Goal: Entertainment & Leisure: Consume media (video, audio)

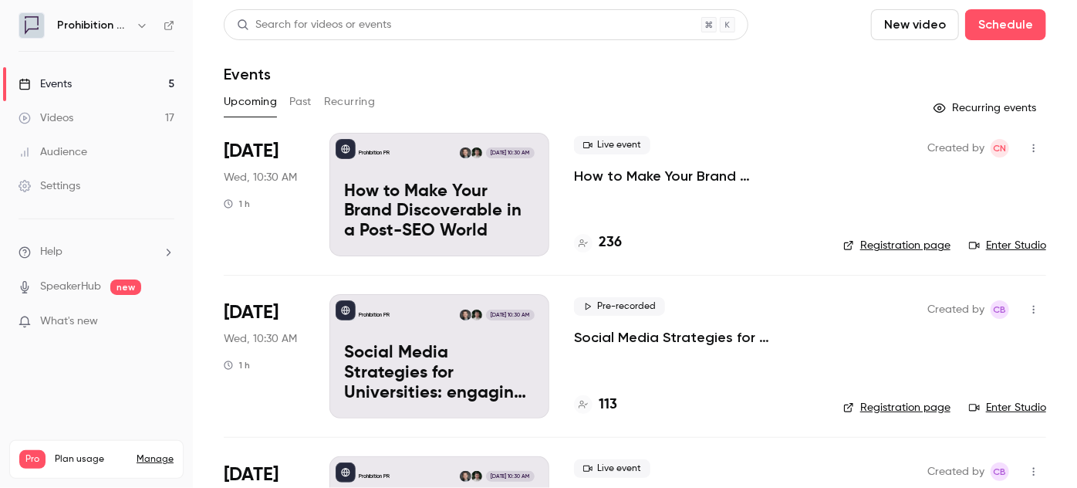
click at [114, 119] on link "Videos 17" at bounding box center [96, 118] width 193 height 34
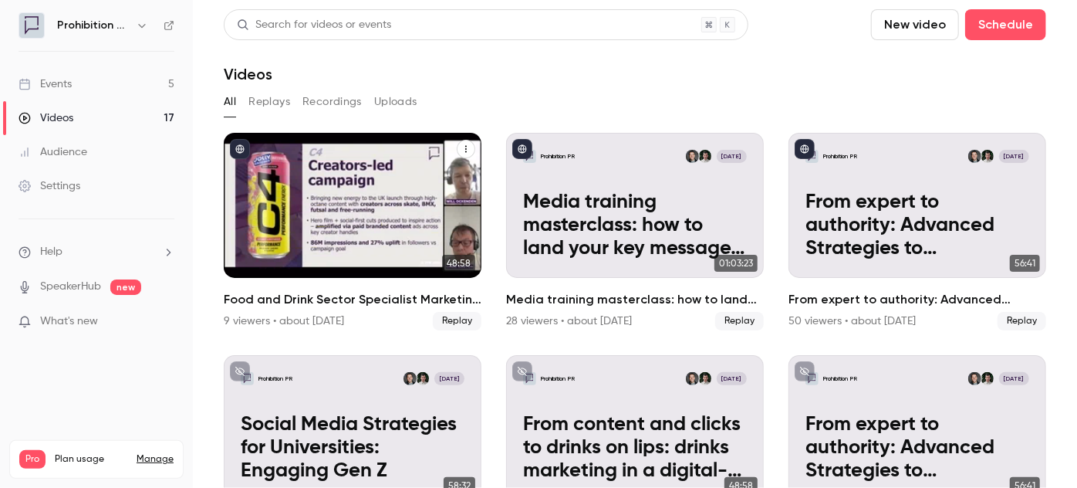
click at [336, 295] on h2 "Food and Drink Sector Specialist Marketing Event" at bounding box center [353, 299] width 258 height 19
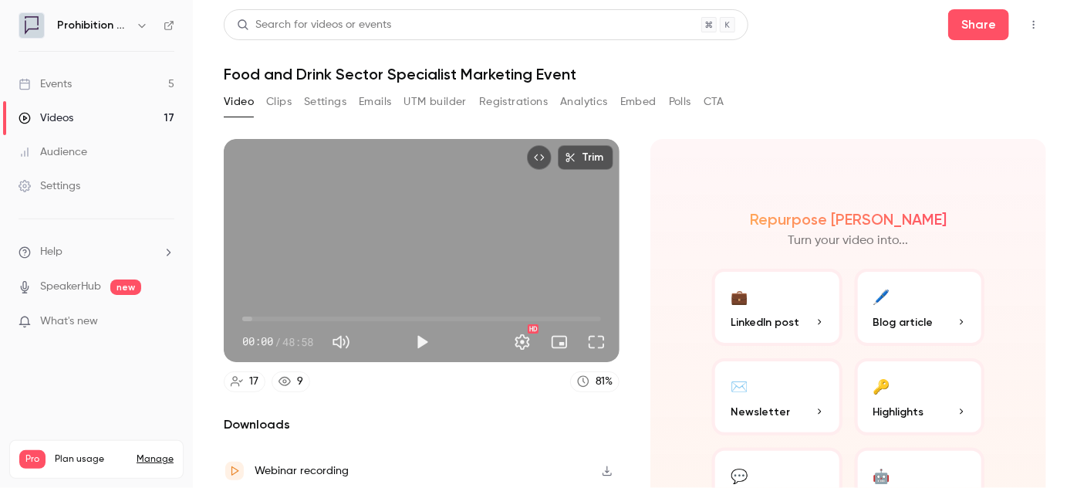
click at [278, 102] on button "Clips" at bounding box center [278, 101] width 25 height 25
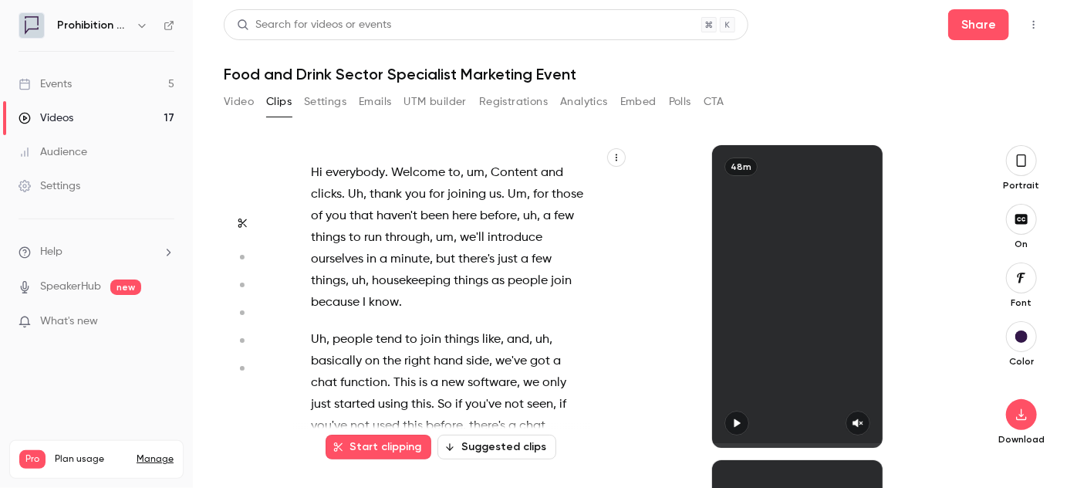
click at [330, 107] on button "Settings" at bounding box center [325, 101] width 42 height 25
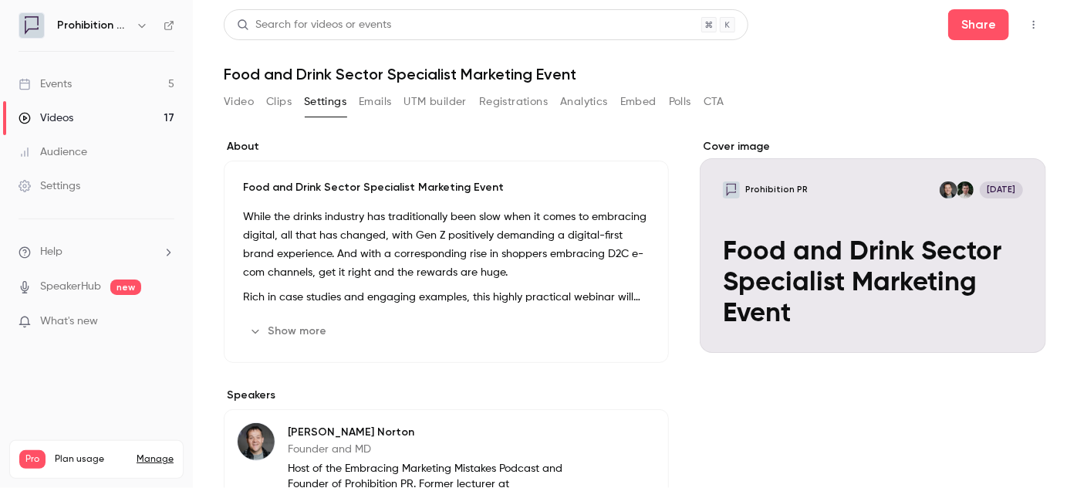
click at [368, 104] on button "Emails" at bounding box center [375, 101] width 32 height 25
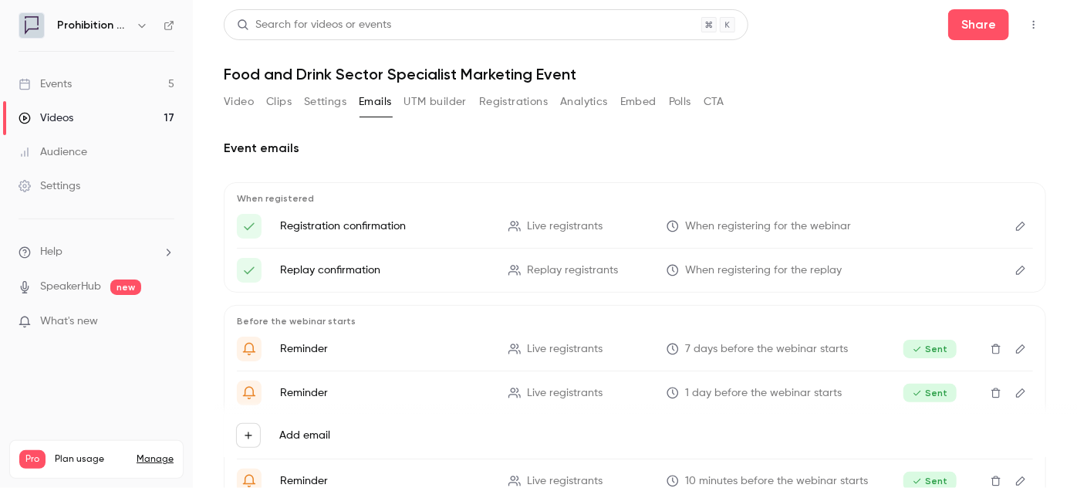
click at [447, 103] on button "UTM builder" at bounding box center [435, 101] width 62 height 25
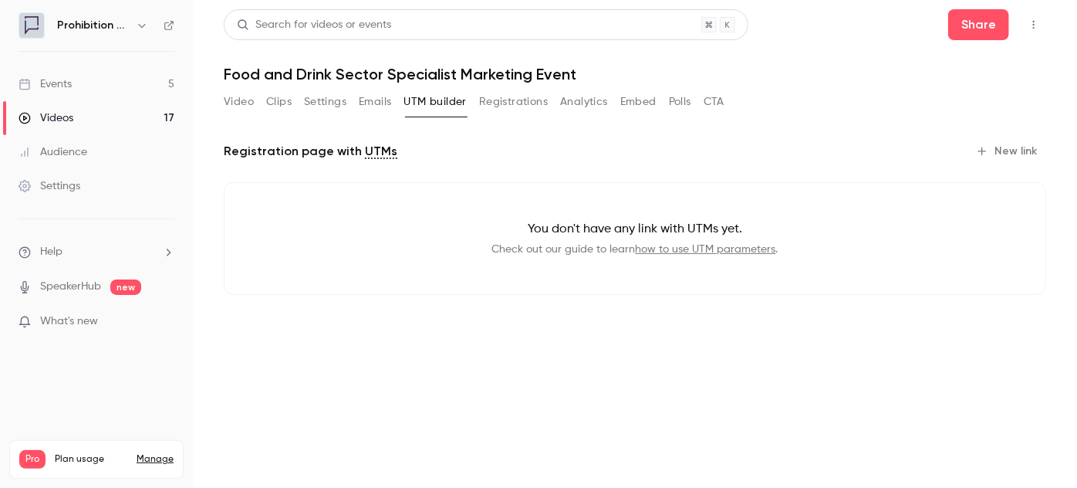
click at [518, 96] on button "Registrations" at bounding box center [513, 101] width 69 height 25
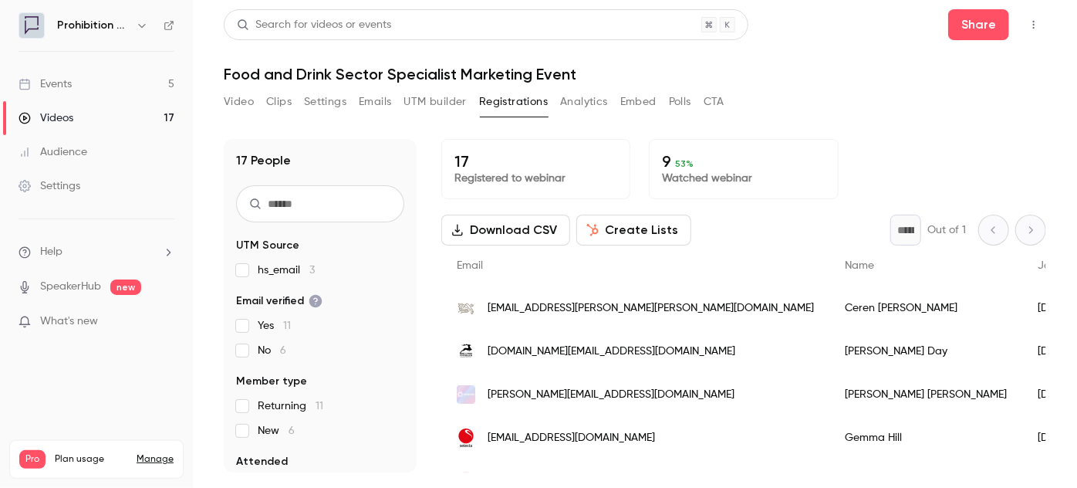
click at [366, 103] on button "Emails" at bounding box center [375, 101] width 32 height 25
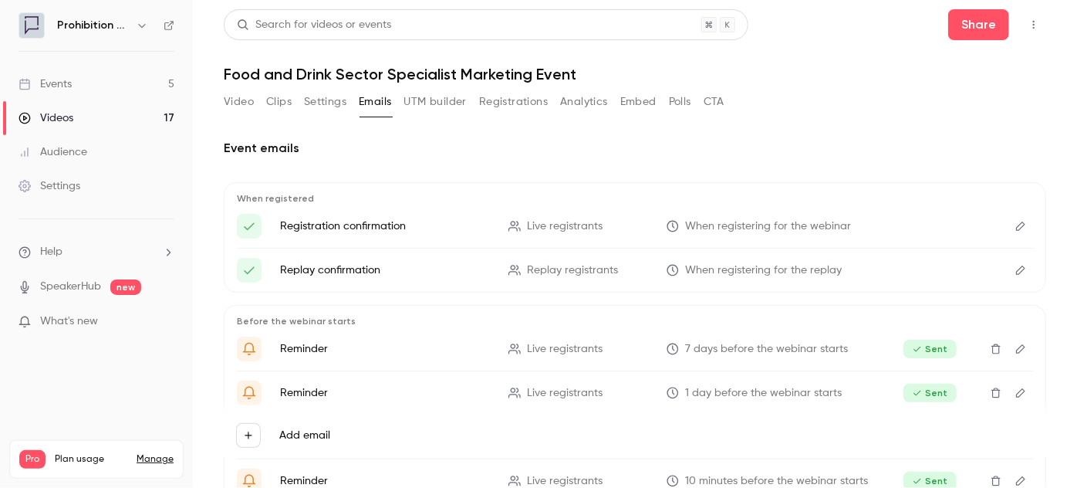
click at [484, 108] on button "Registrations" at bounding box center [513, 101] width 69 height 25
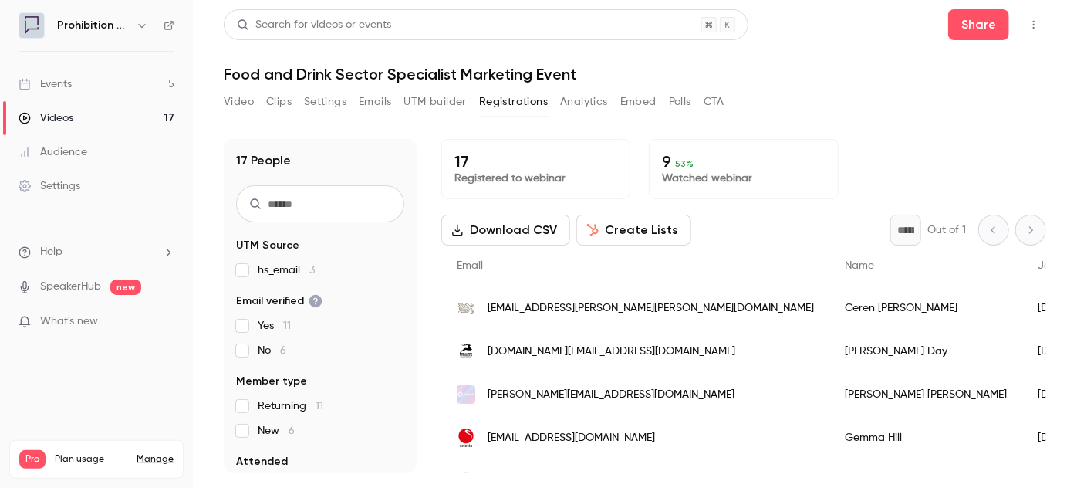
click at [631, 219] on button "Create Lists" at bounding box center [633, 229] width 115 height 31
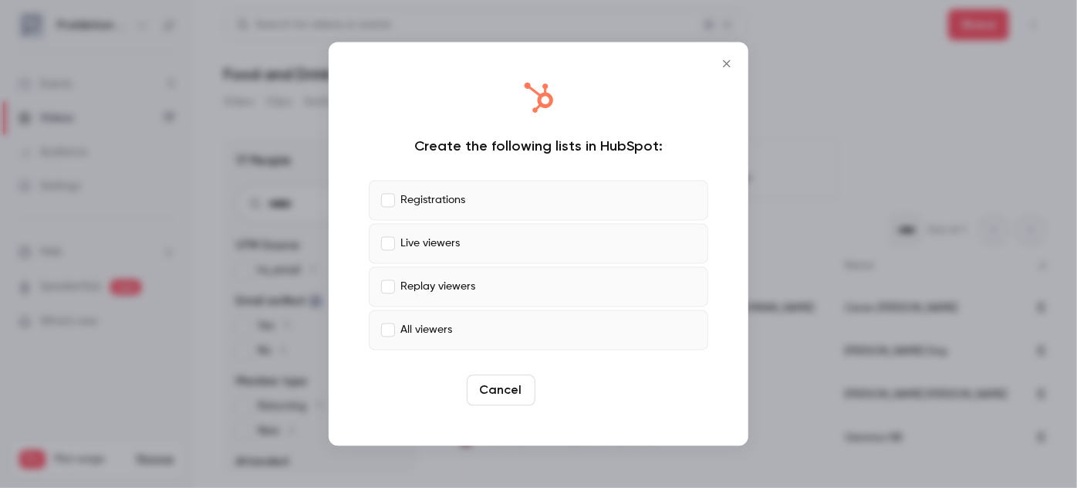
click at [589, 381] on button "Create" at bounding box center [576, 390] width 69 height 31
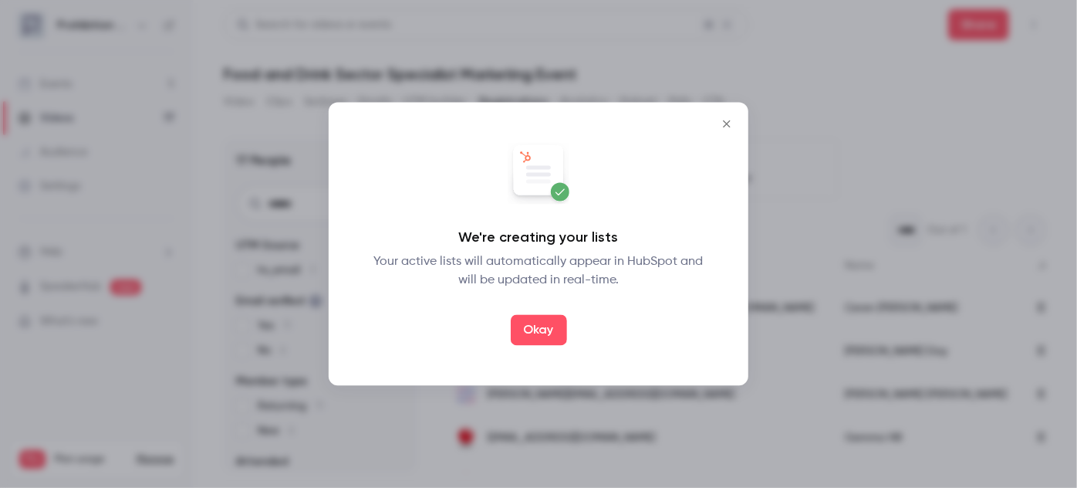
click at [539, 332] on button "Okay" at bounding box center [539, 330] width 56 height 31
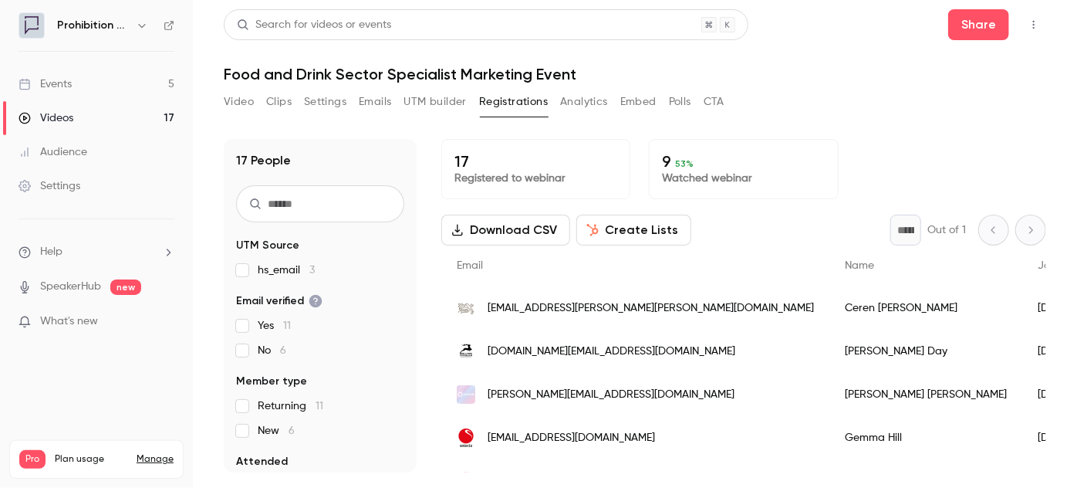
click at [582, 104] on button "Analytics" at bounding box center [584, 101] width 48 height 25
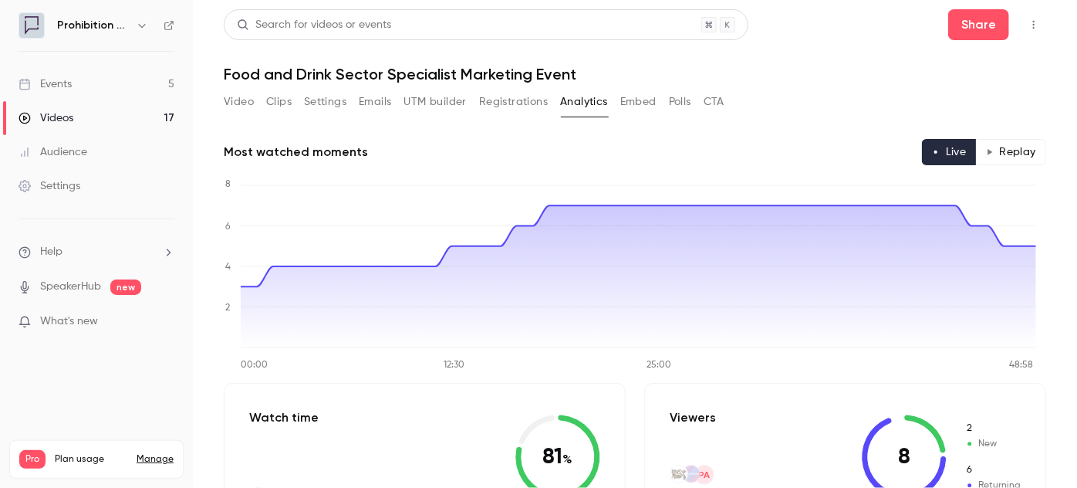
click at [630, 103] on button "Embed" at bounding box center [638, 101] width 36 height 25
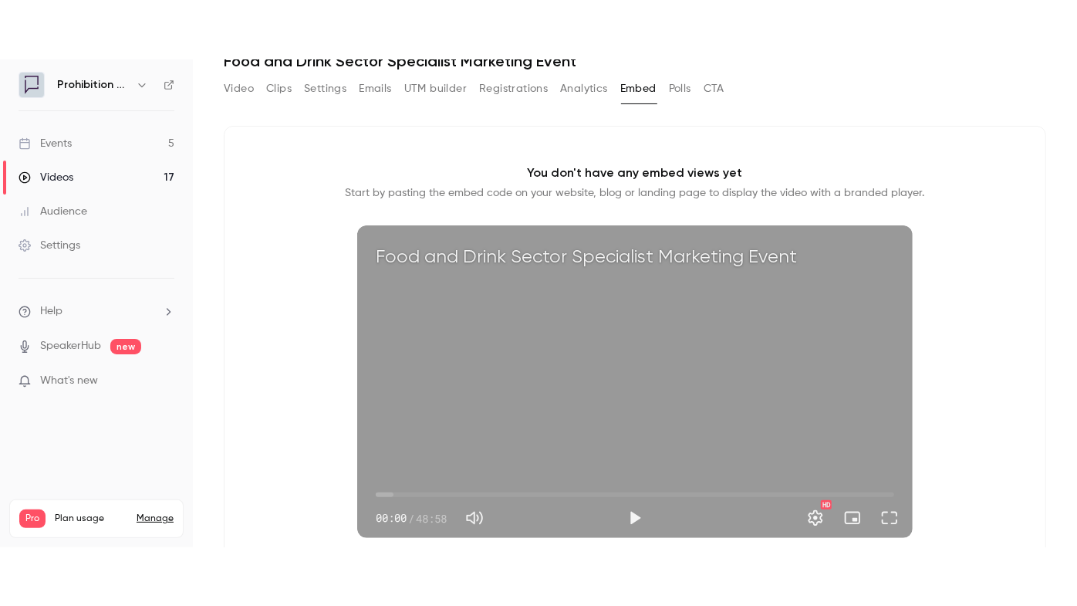
scroll to position [174, 0]
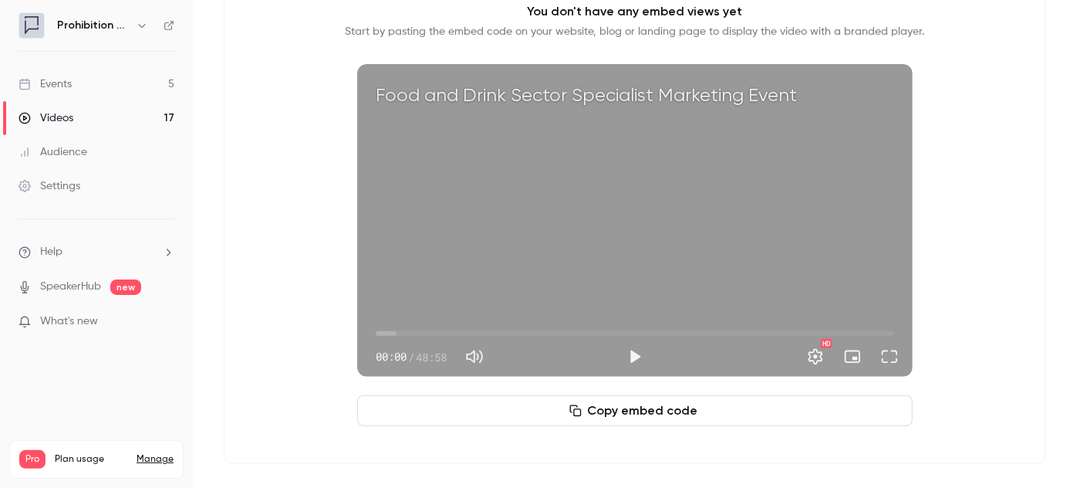
click at [629, 349] on button "Play" at bounding box center [635, 356] width 31 height 31
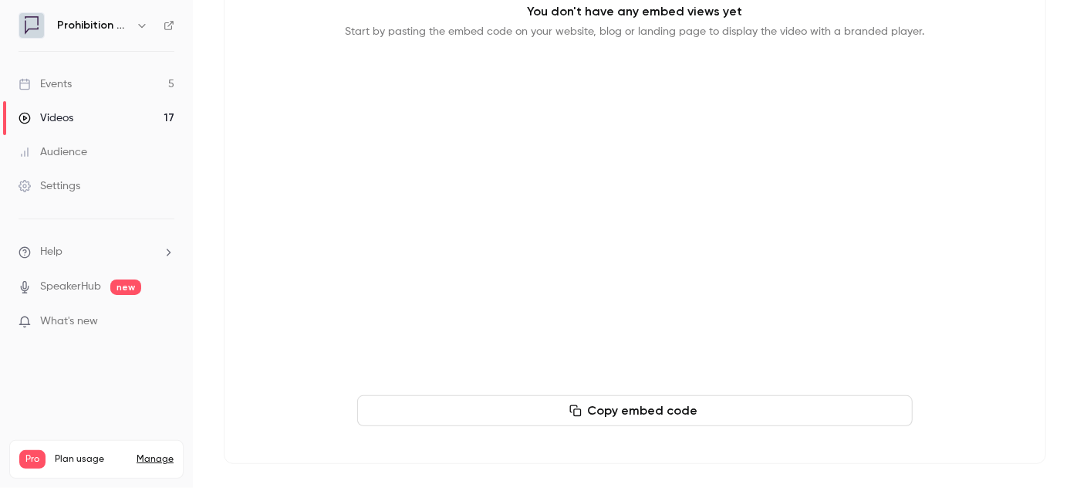
click at [1059, 60] on main "Search for videos or events Share Food and Drink Sector Specialist Marketing Ev…" at bounding box center [635, 244] width 884 height 488
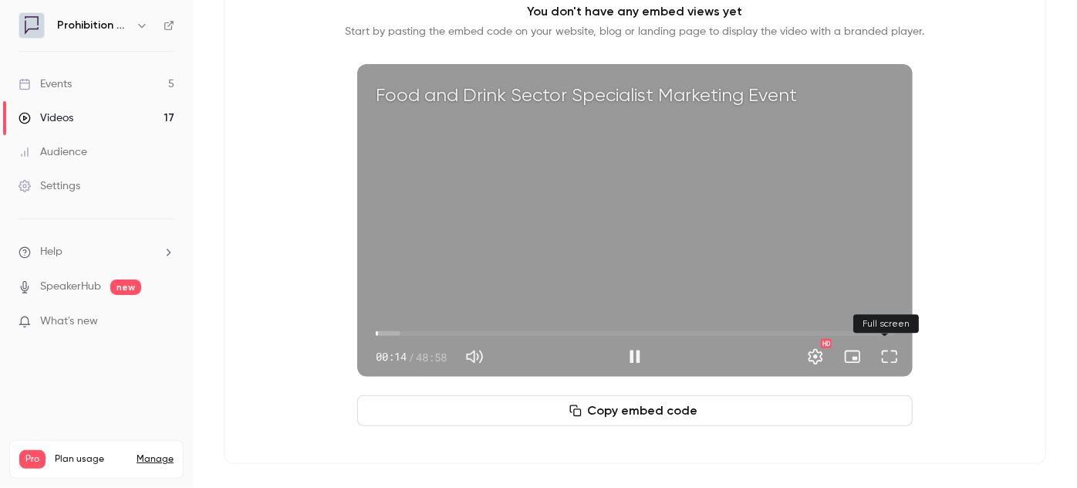
click at [890, 360] on button "Full screen" at bounding box center [889, 356] width 31 height 31
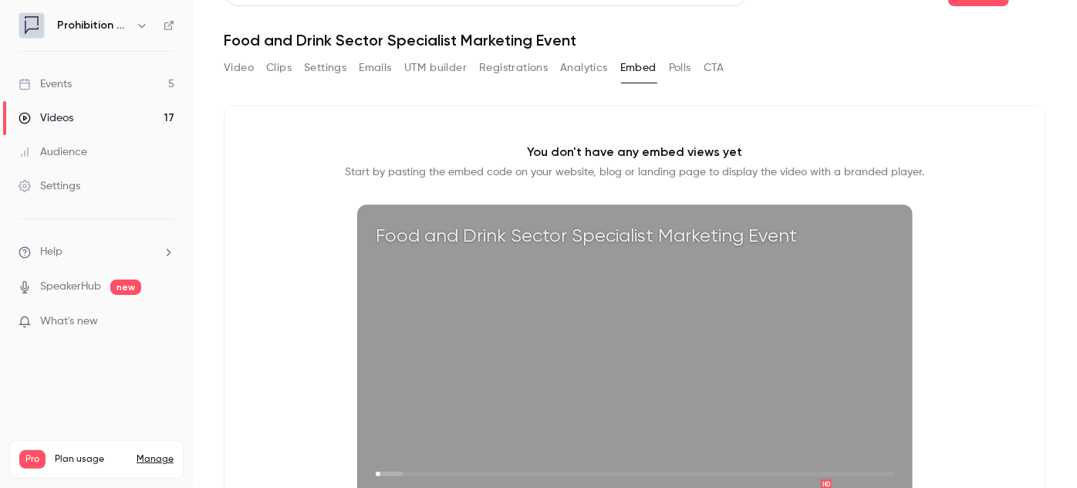
scroll to position [0, 0]
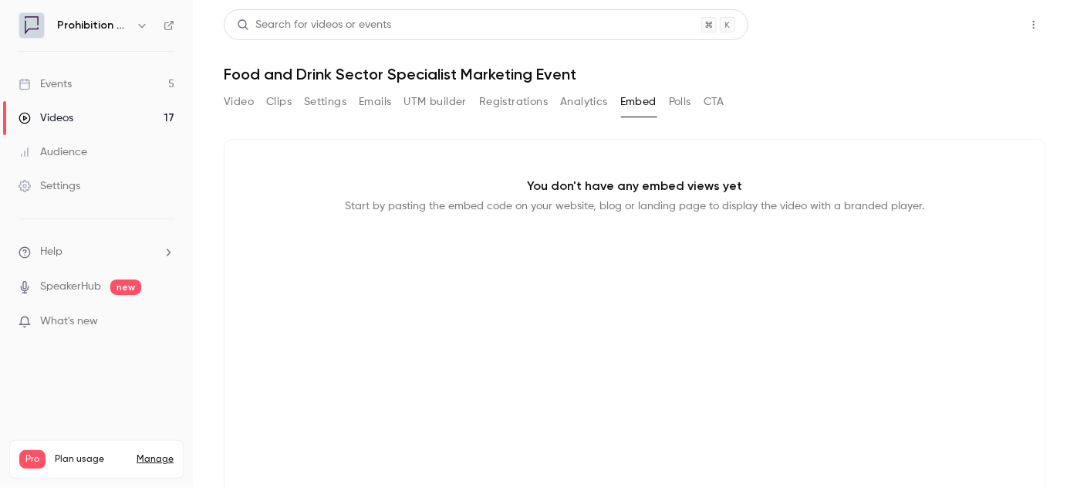
click at [977, 25] on button "Share" at bounding box center [978, 24] width 61 height 31
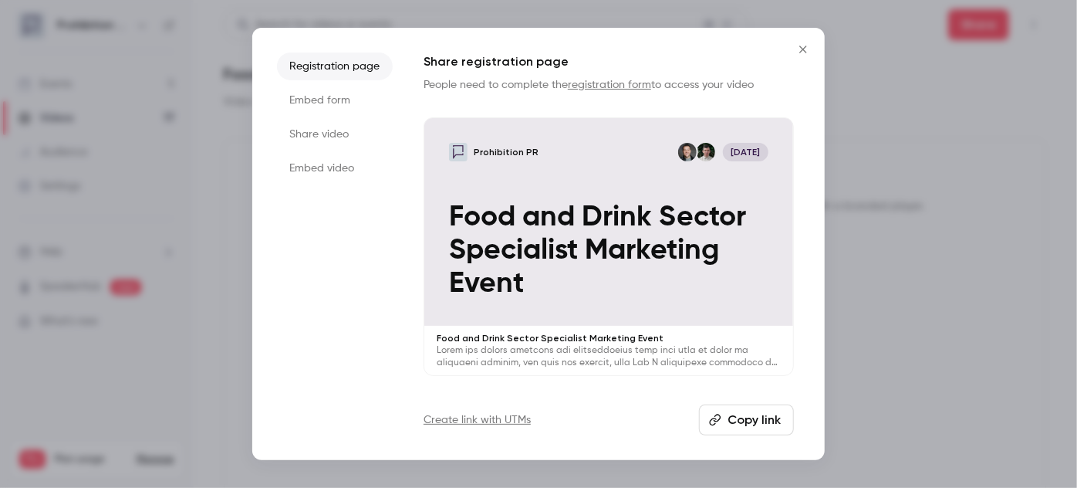
click at [799, 55] on icon "Close" at bounding box center [803, 49] width 19 height 12
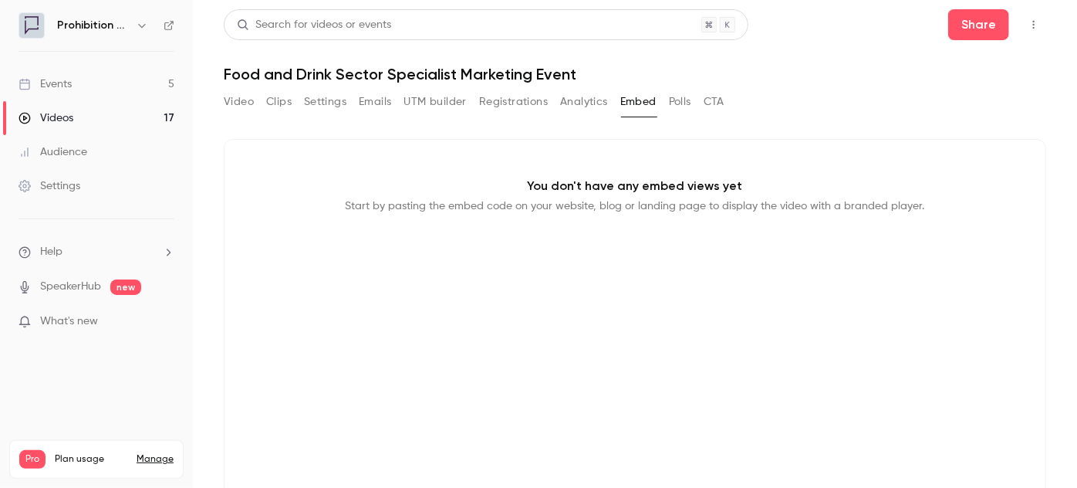
click at [1021, 18] on button "Top Bar Actions" at bounding box center [1033, 24] width 25 height 25
click at [498, 363] on div at bounding box center [538, 244] width 1077 height 488
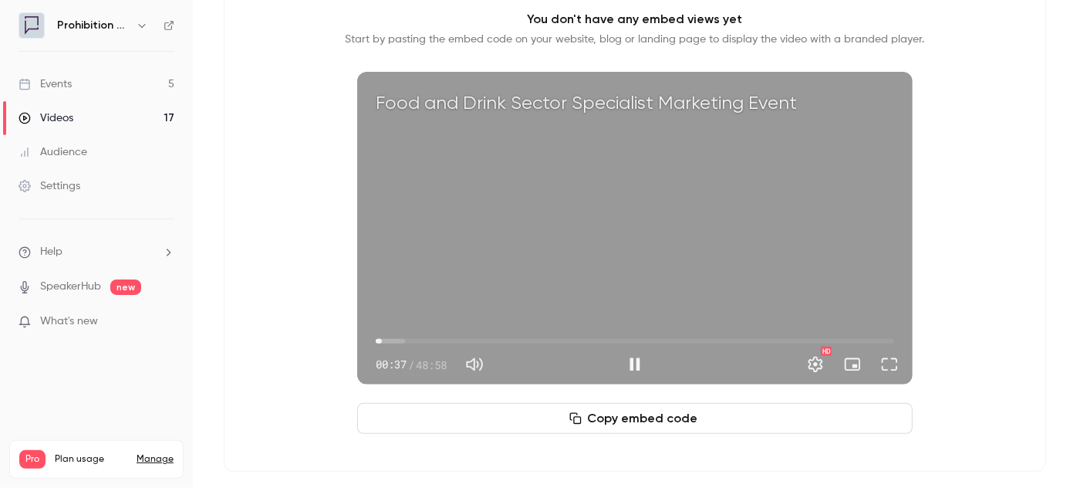
scroll to position [174, 0]
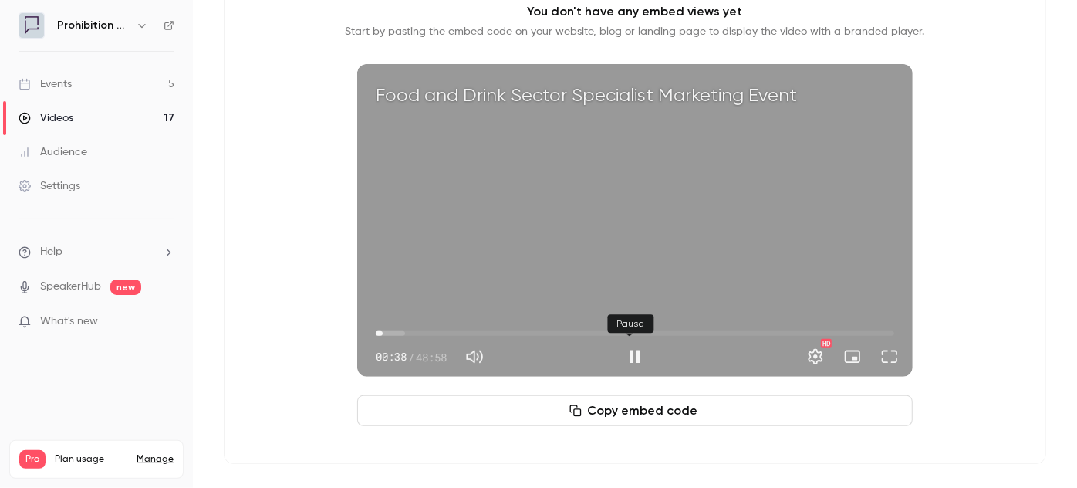
click at [627, 353] on button "Pause" at bounding box center [635, 356] width 31 height 31
type input "****"
click at [78, 123] on link "Videos 17" at bounding box center [96, 118] width 193 height 34
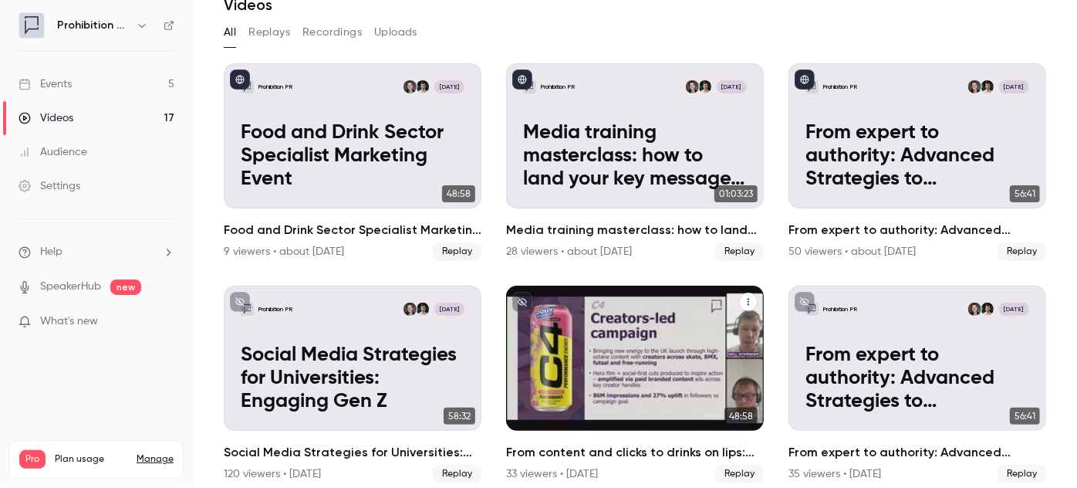
scroll to position [210, 0]
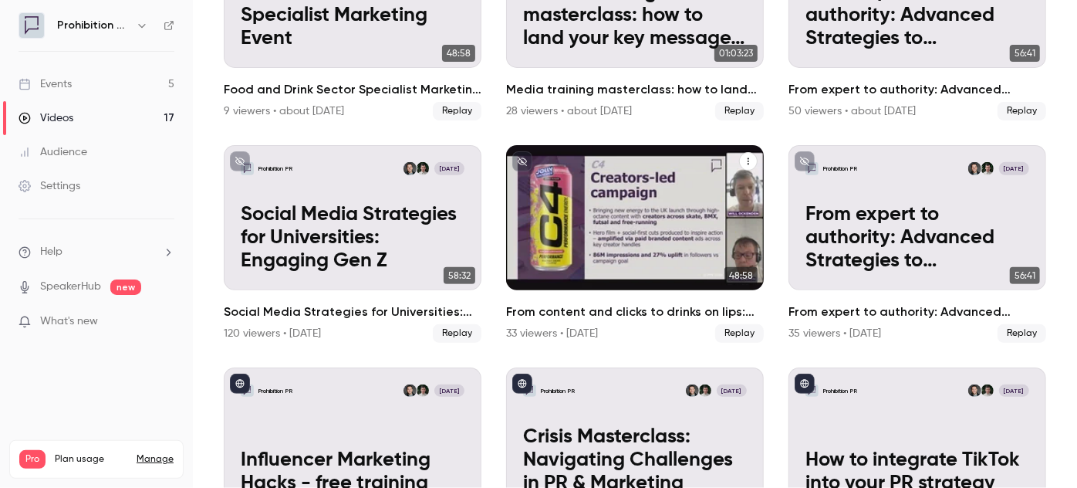
click at [612, 304] on h2 "From content and clicks to drinks on lips: drinks marketing in a digital-first …" at bounding box center [635, 311] width 258 height 19
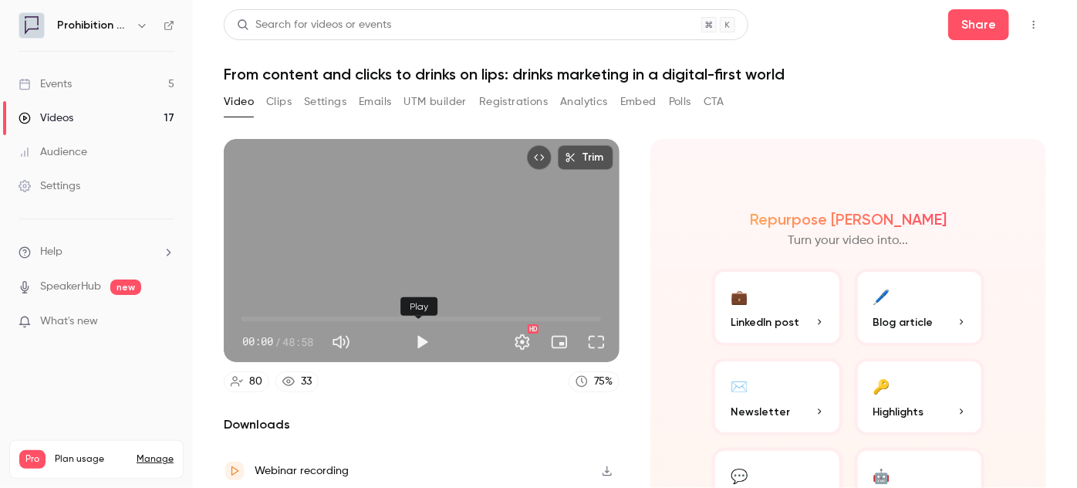
click at [420, 337] on button "Play" at bounding box center [422, 341] width 31 height 31
click at [590, 341] on button "Full screen" at bounding box center [596, 341] width 31 height 31
click at [379, 250] on div "Trim 00:10 00:10 / 48:58 HD" at bounding box center [422, 250] width 396 height 223
type input "****"
click at [75, 88] on link "Events 5" at bounding box center [96, 84] width 193 height 34
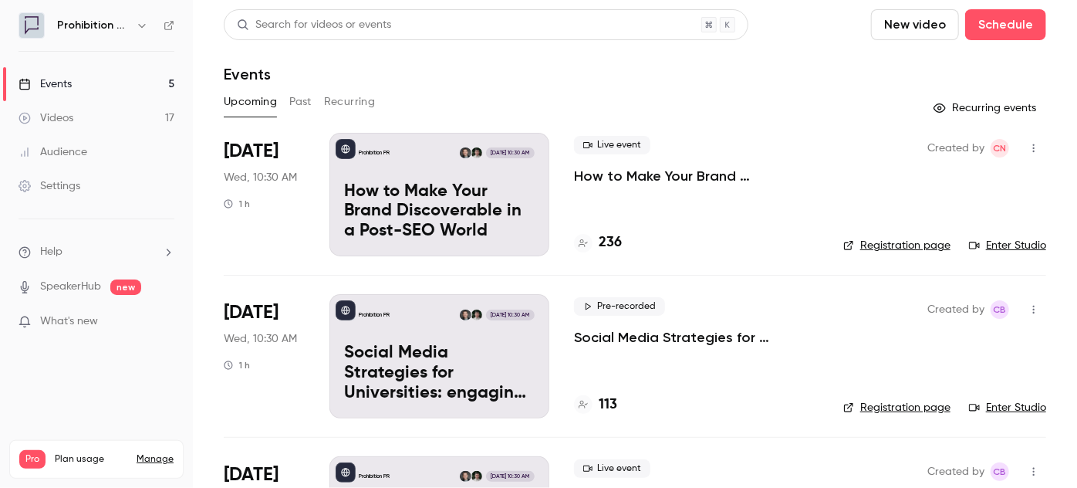
click at [83, 114] on link "Videos 17" at bounding box center [96, 118] width 193 height 34
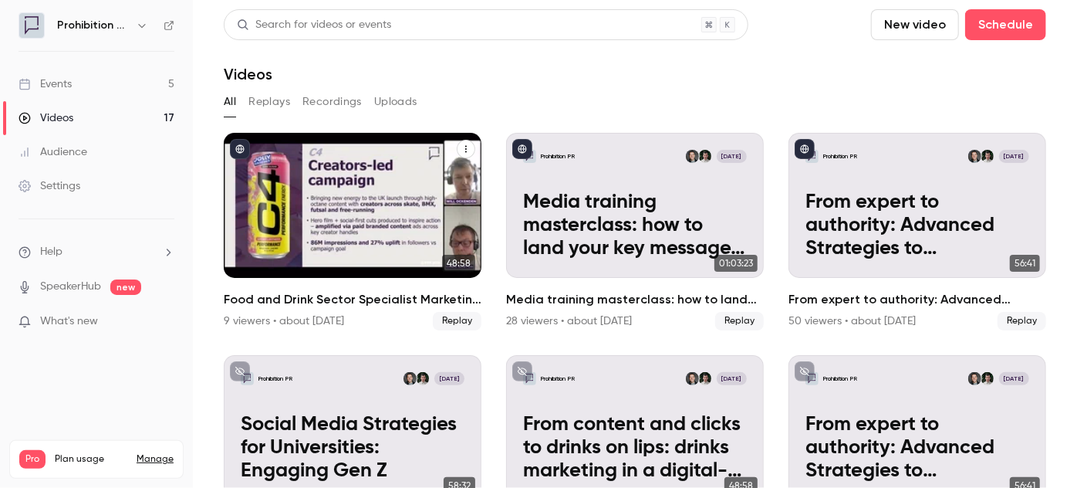
click at [471, 301] on h2 "Food and Drink Sector Specialist Marketing Event" at bounding box center [353, 299] width 258 height 19
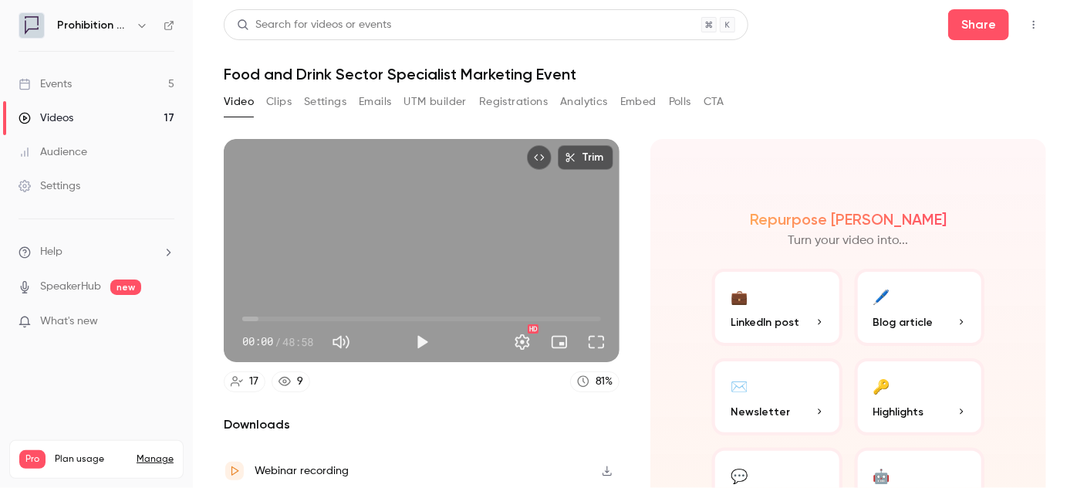
click at [1032, 15] on button "Top Bar Actions" at bounding box center [1033, 24] width 25 height 25
click at [995, 70] on div "Unpublish from Channel" at bounding box center [964, 63] width 122 height 15
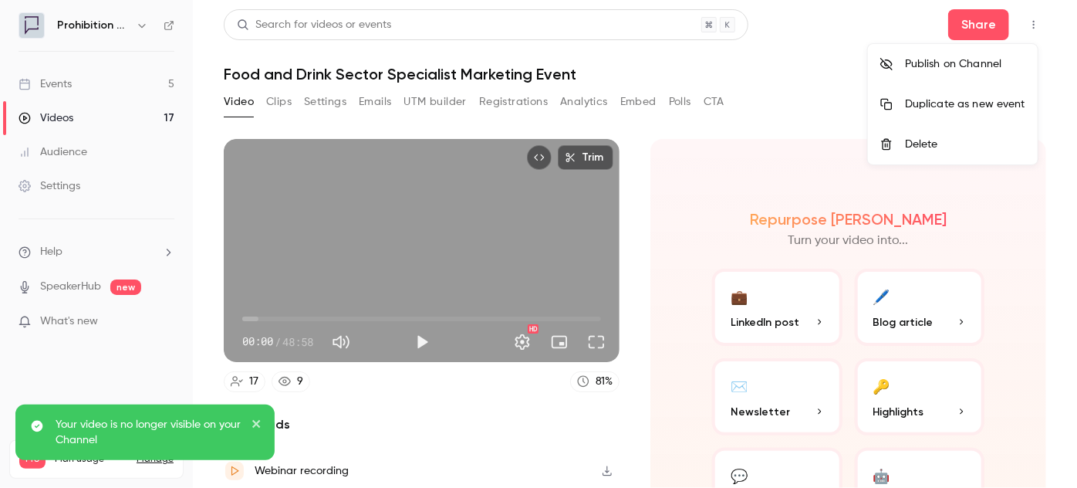
click at [66, 120] on div at bounding box center [538, 244] width 1077 height 488
click at [57, 120] on div "Videos" at bounding box center [46, 117] width 55 height 15
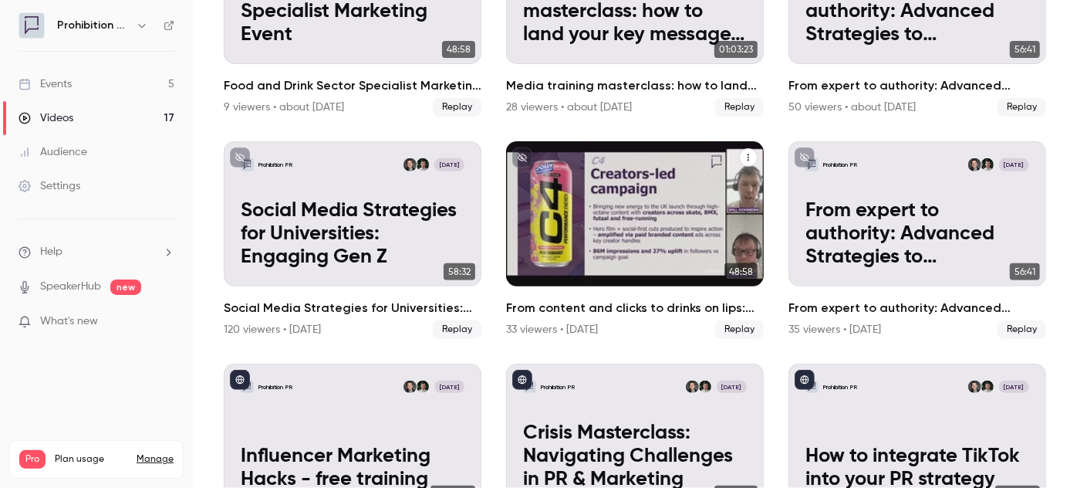
scroll to position [280, 0]
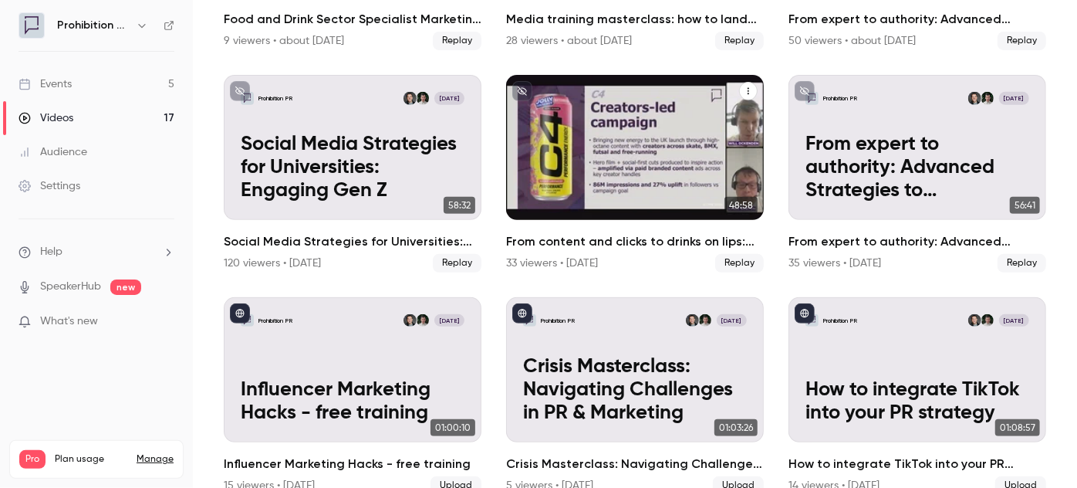
click at [718, 239] on h2 "From content and clicks to drinks on lips: drinks marketing in a digital-first …" at bounding box center [635, 241] width 258 height 19
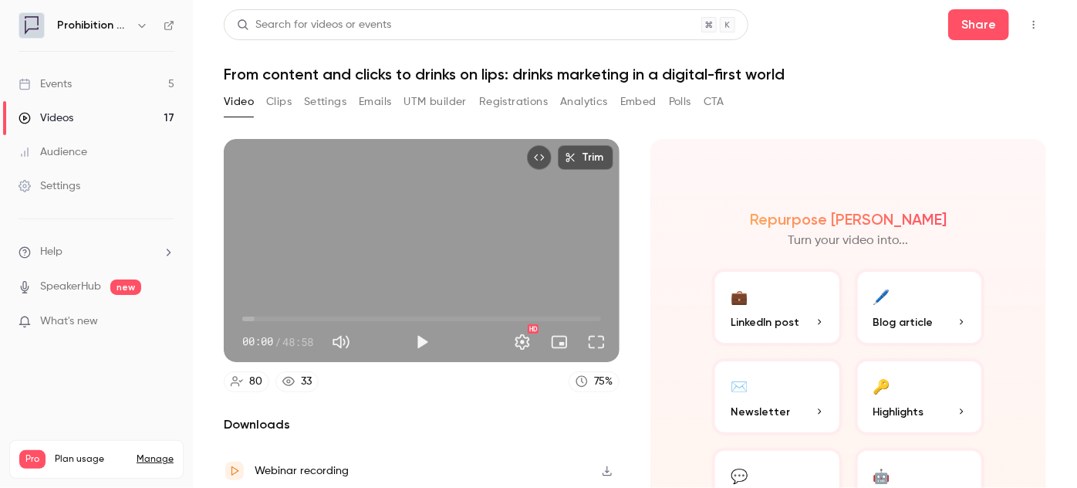
click at [1029, 16] on button "Top Bar Actions" at bounding box center [1033, 24] width 25 height 25
click at [233, 100] on div at bounding box center [538, 244] width 1077 height 488
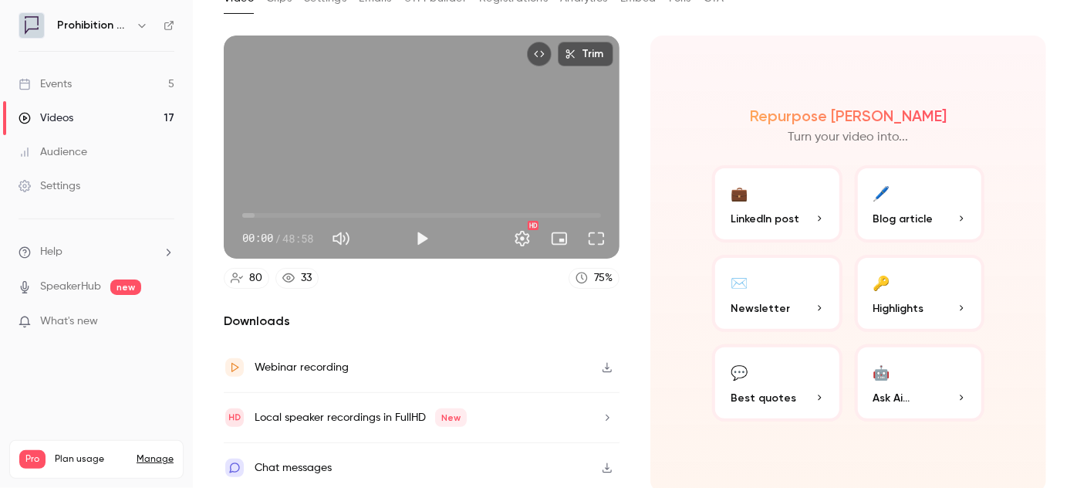
click at [603, 362] on icon "button" at bounding box center [607, 367] width 12 height 11
click at [62, 150] on div "Audience" at bounding box center [53, 151] width 69 height 15
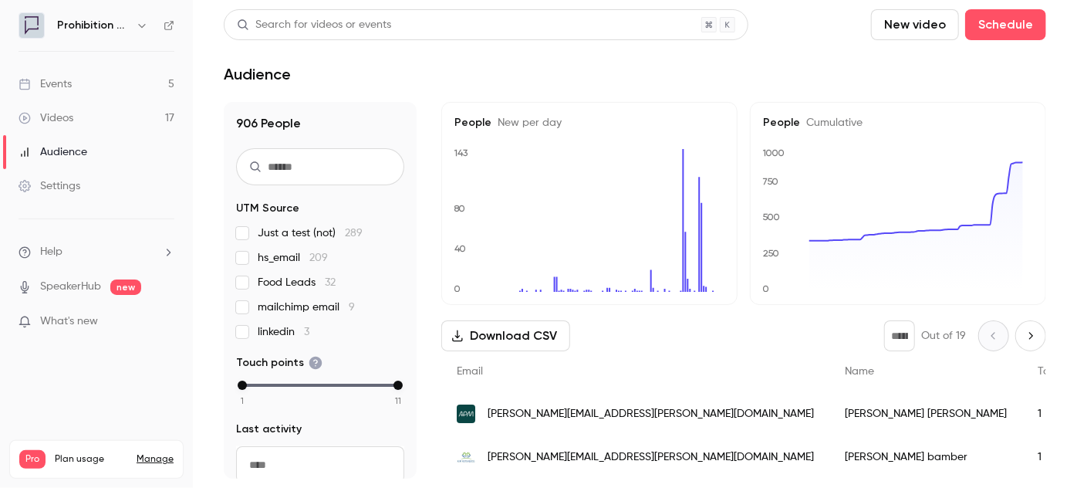
click at [156, 453] on link "Manage" at bounding box center [155, 459] width 37 height 12
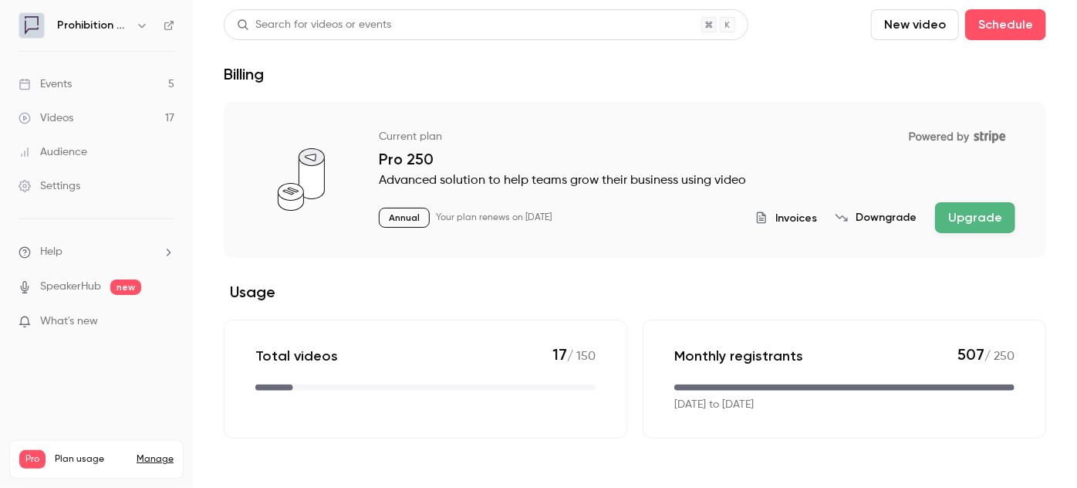
click at [62, 111] on div "Videos" at bounding box center [46, 117] width 55 height 15
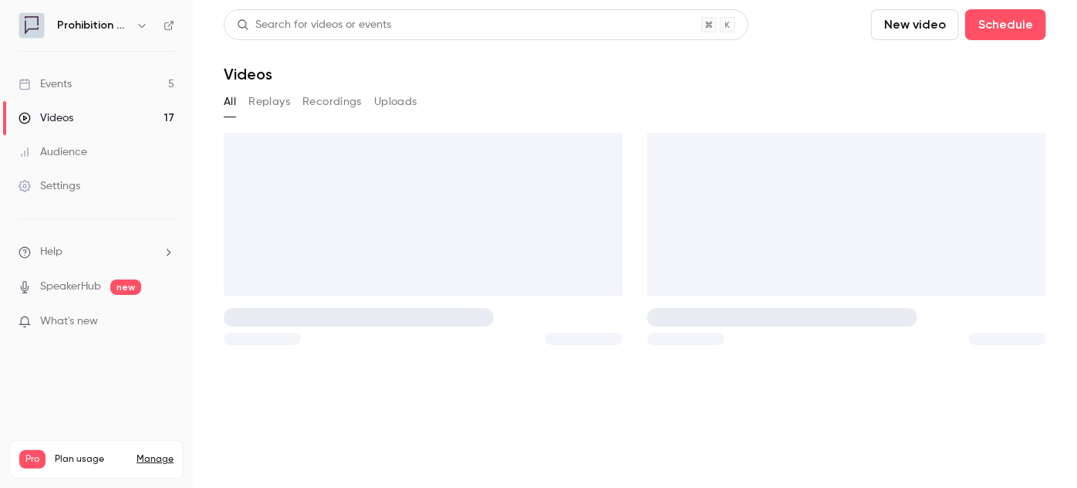
click at [68, 84] on div "Events" at bounding box center [45, 83] width 53 height 15
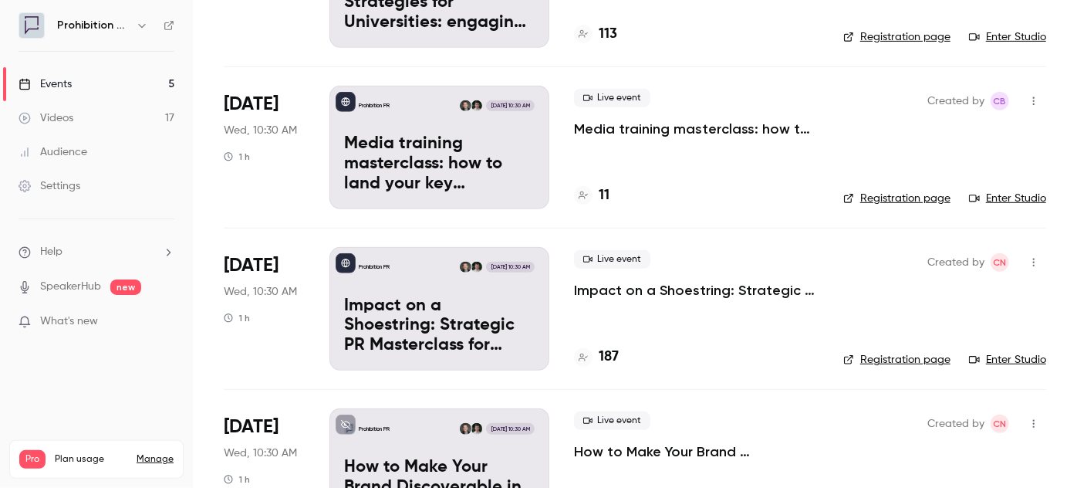
scroll to position [301, 0]
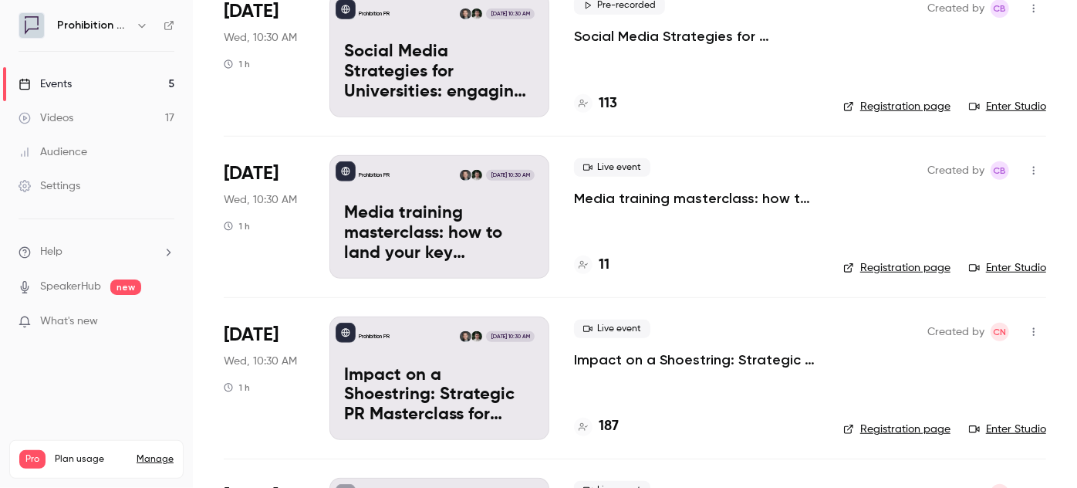
click at [54, 118] on div "Videos" at bounding box center [46, 117] width 55 height 15
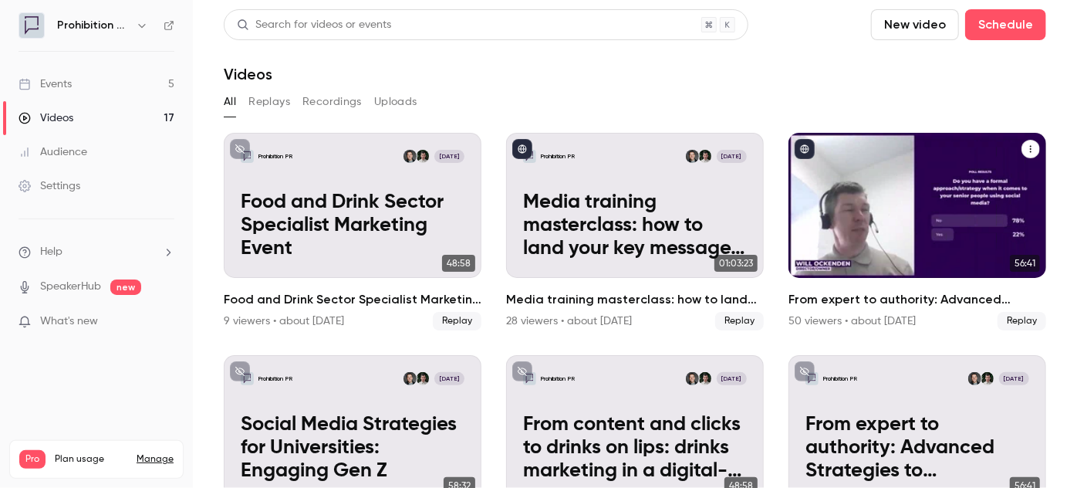
click at [977, 258] on p "From expert to authority: Advanced Strategies to Supercharge your B2B Thought L…" at bounding box center [917, 225] width 224 height 69
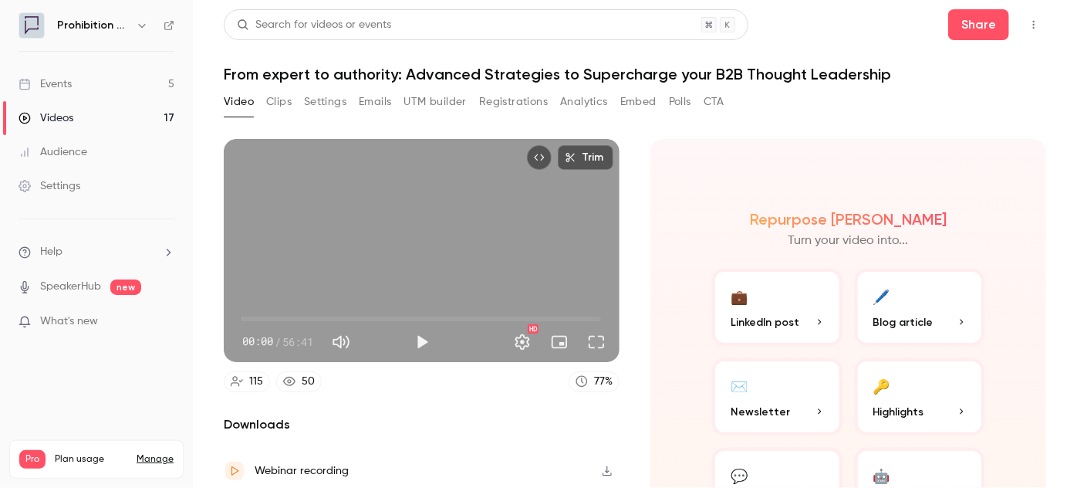
scroll to position [103, 0]
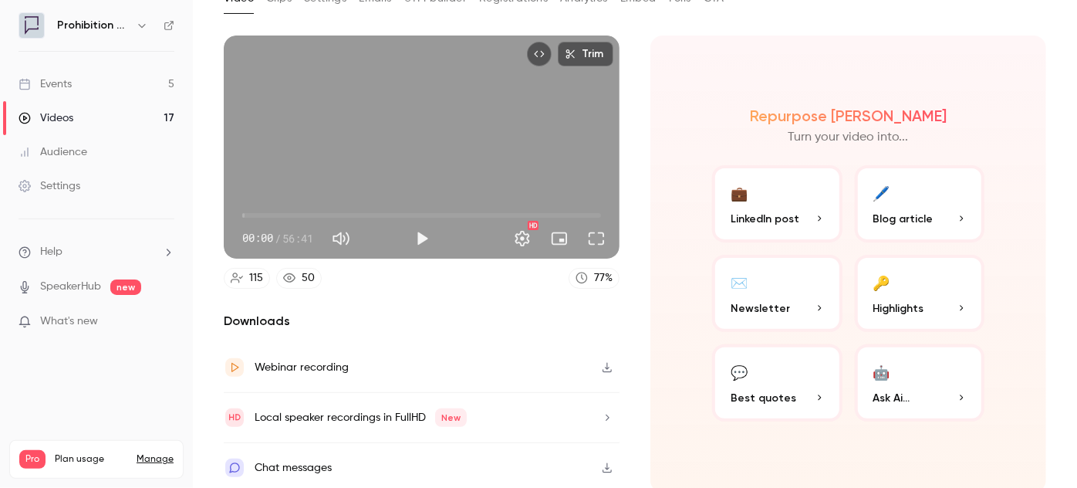
click at [607, 363] on icon "button" at bounding box center [607, 367] width 12 height 11
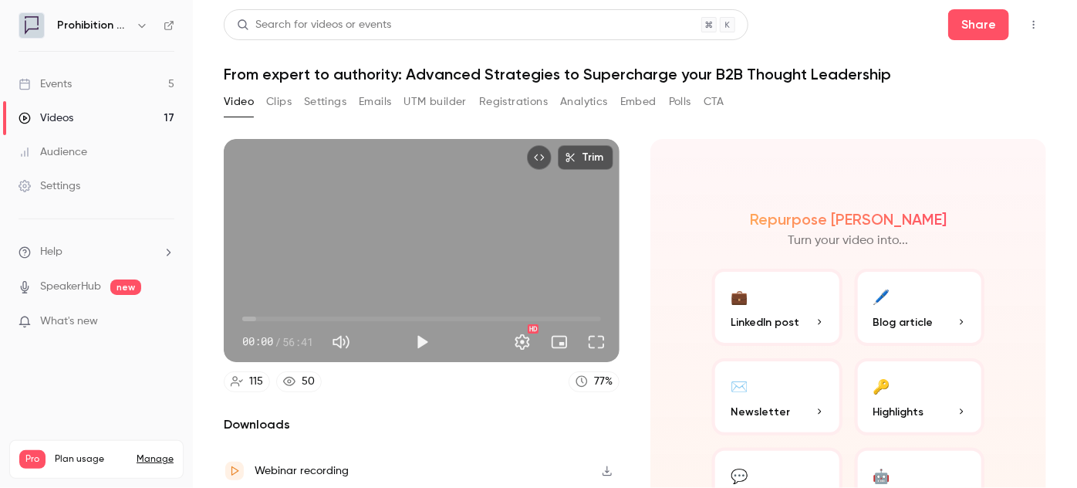
click at [274, 103] on button "Clips" at bounding box center [278, 101] width 25 height 25
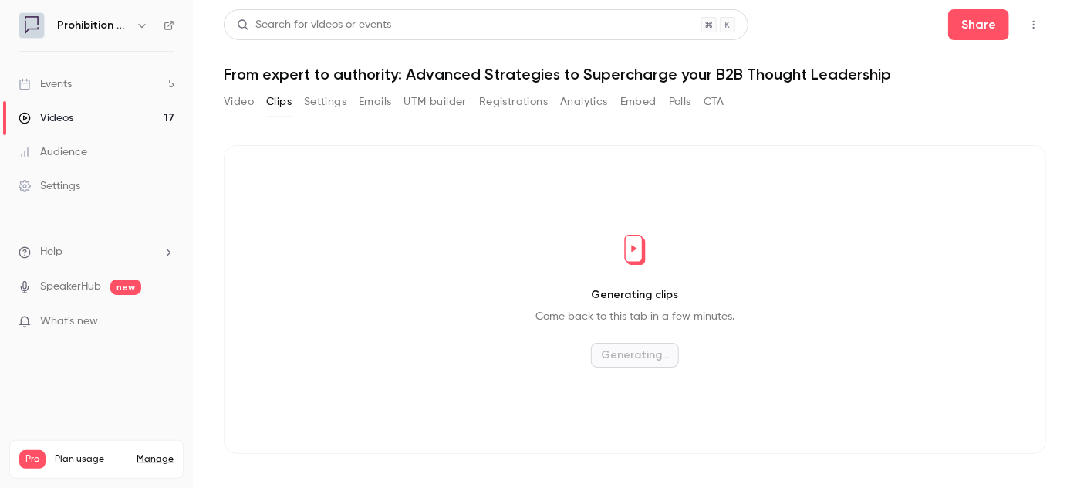
click at [320, 104] on button "Settings" at bounding box center [325, 101] width 42 height 25
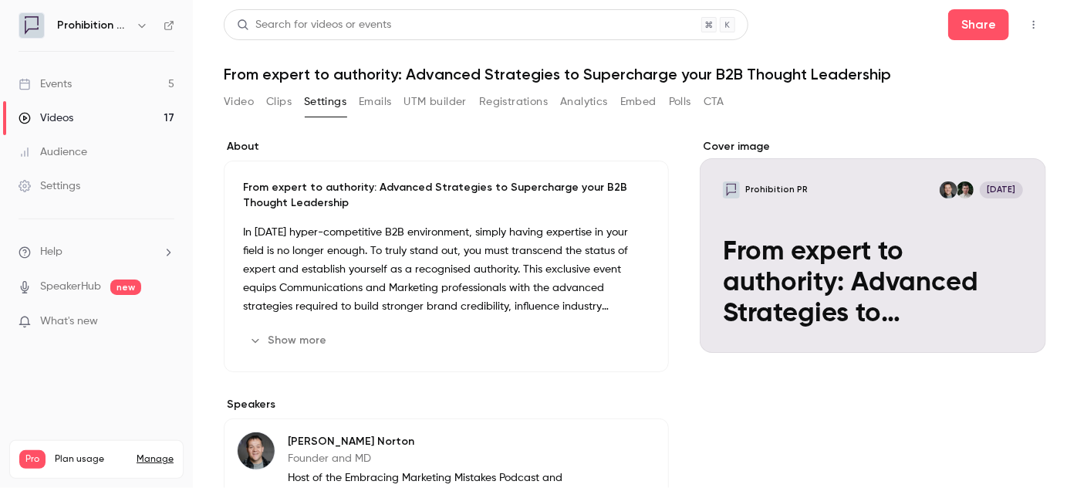
click at [362, 100] on button "Emails" at bounding box center [375, 101] width 32 height 25
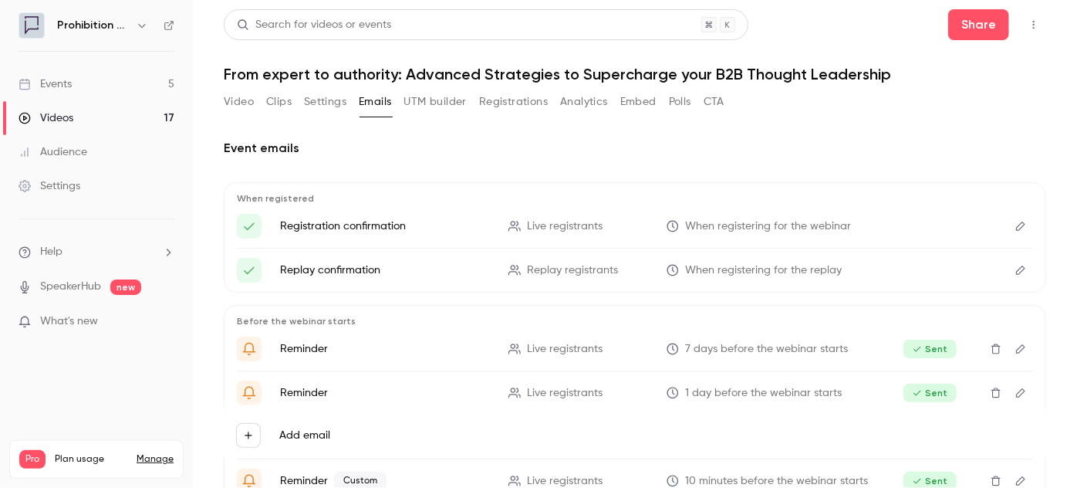
click at [410, 100] on button "UTM builder" at bounding box center [435, 101] width 62 height 25
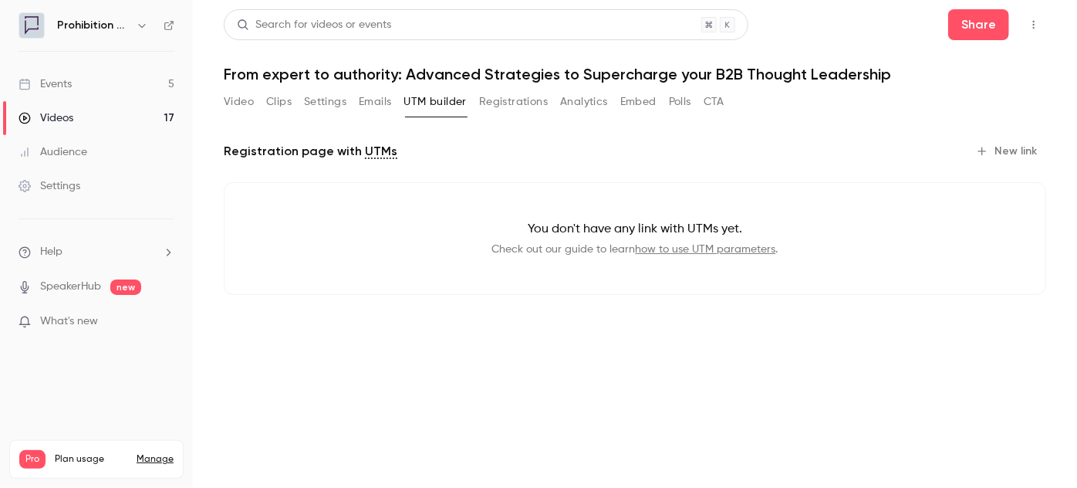
click at [525, 95] on button "Registrations" at bounding box center [513, 101] width 69 height 25
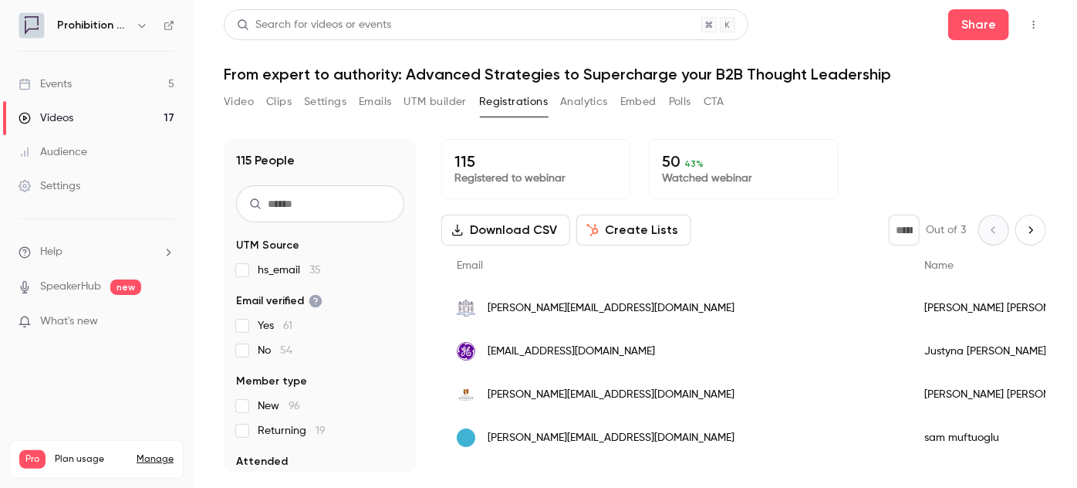
click at [584, 106] on button "Analytics" at bounding box center [584, 101] width 48 height 25
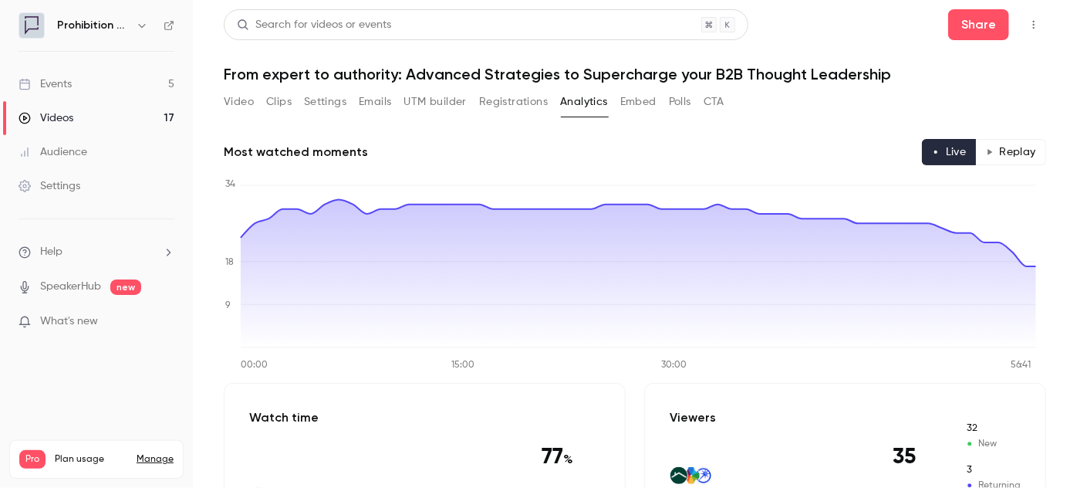
click at [639, 100] on button "Embed" at bounding box center [638, 101] width 36 height 25
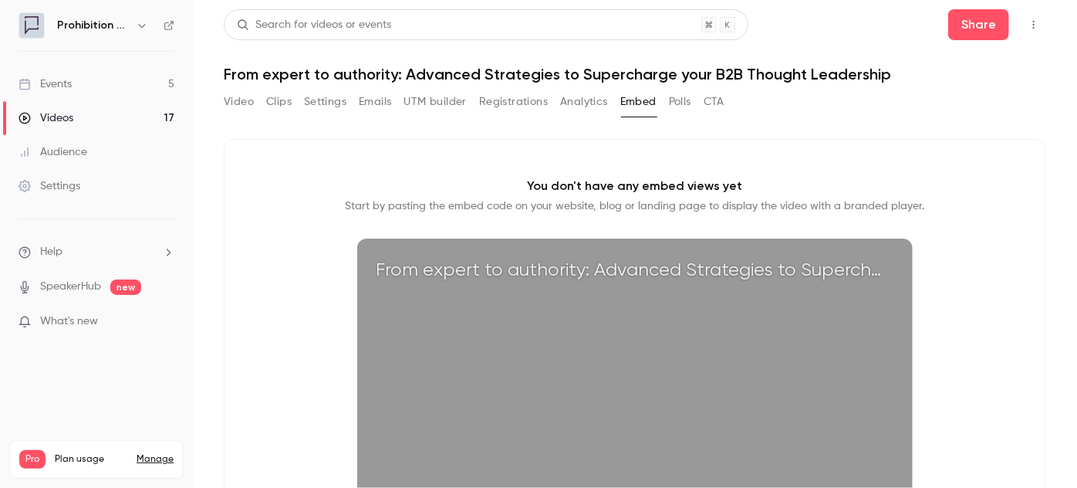
click at [686, 100] on button "Polls" at bounding box center [680, 101] width 22 height 25
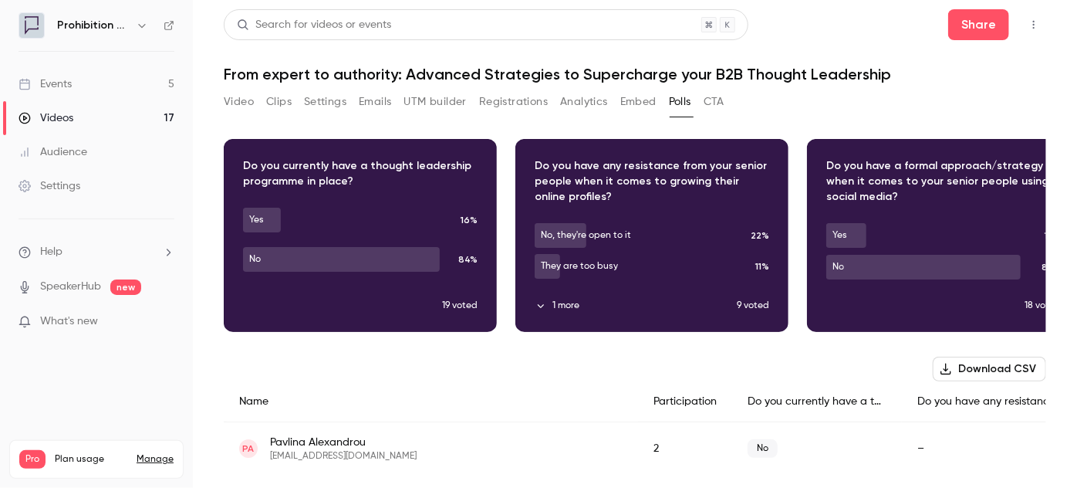
click at [718, 101] on button "CTA" at bounding box center [714, 101] width 21 height 25
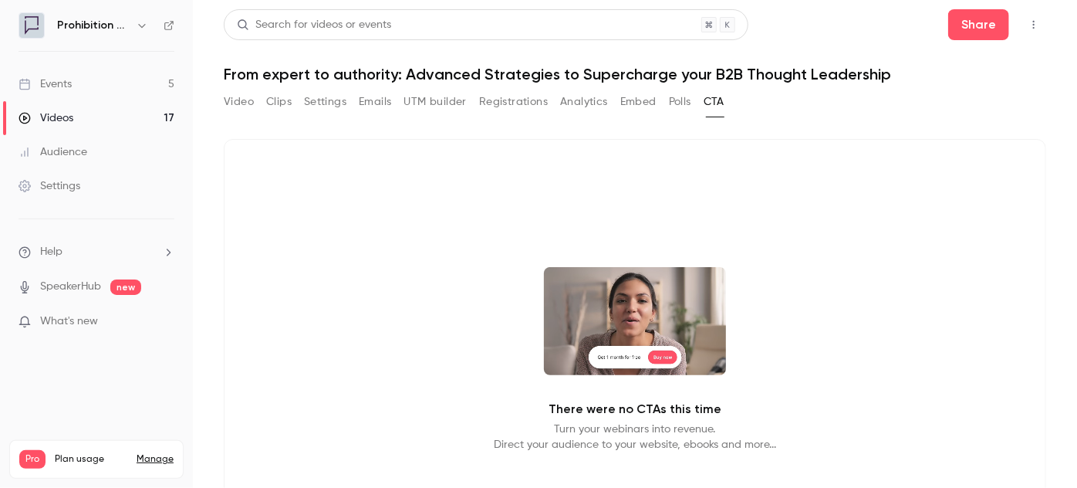
click at [253, 99] on button "Video" at bounding box center [239, 101] width 30 height 25
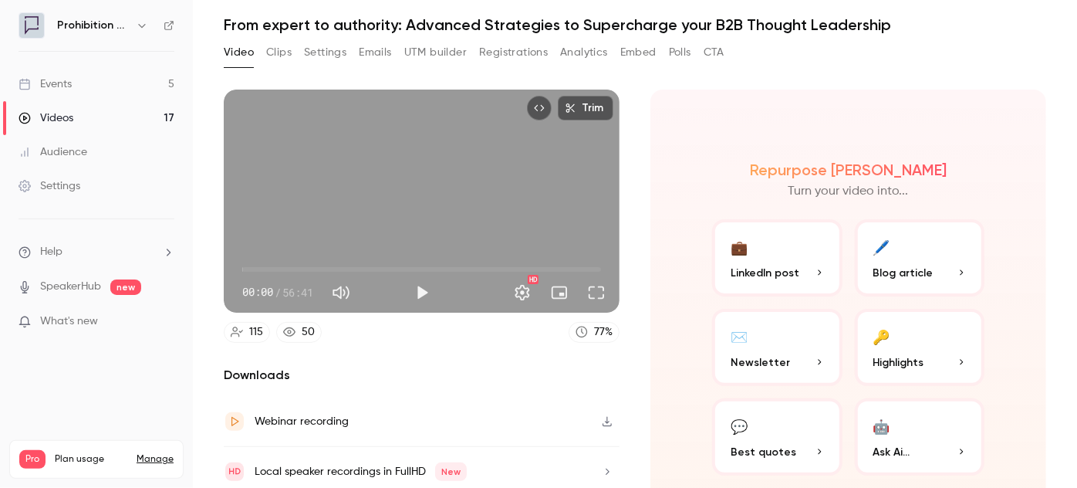
scroll to position [103, 0]
